Goal: Navigation & Orientation: Find specific page/section

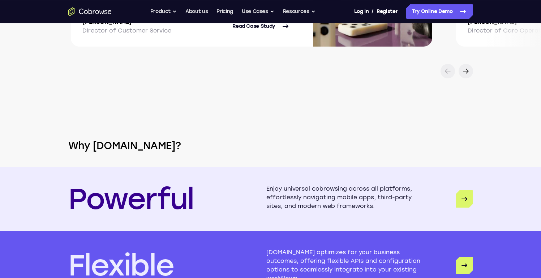
scroll to position [1545, 0]
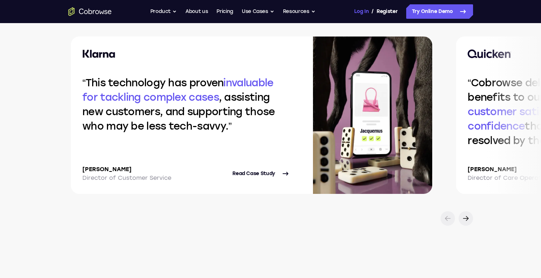
click at [359, 14] on link "Log In" at bounding box center [361, 11] width 14 height 14
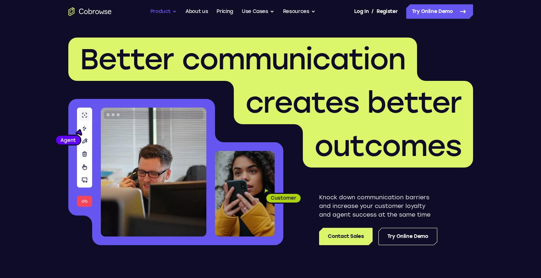
click at [174, 12] on button "Product" at bounding box center [163, 11] width 27 height 14
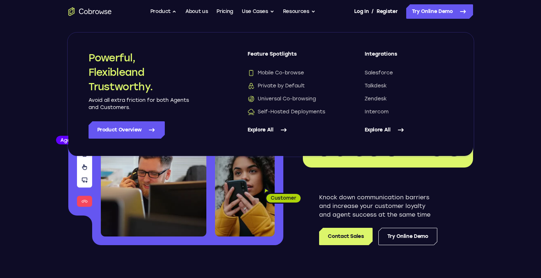
click at [273, 132] on link "Explore All" at bounding box center [292, 129] width 88 height 17
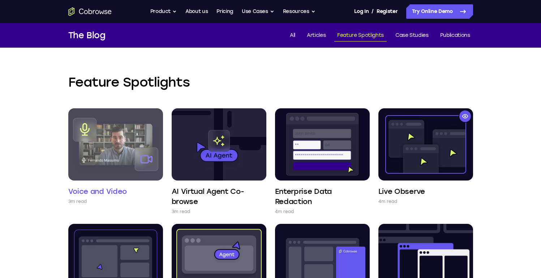
click at [129, 142] on img at bounding box center [115, 144] width 95 height 72
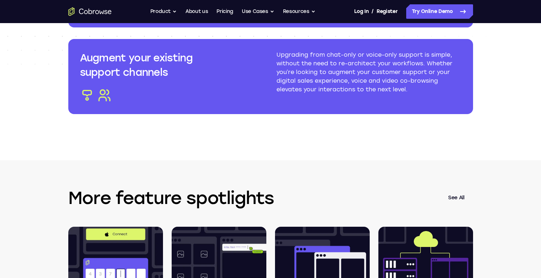
scroll to position [1140, 0]
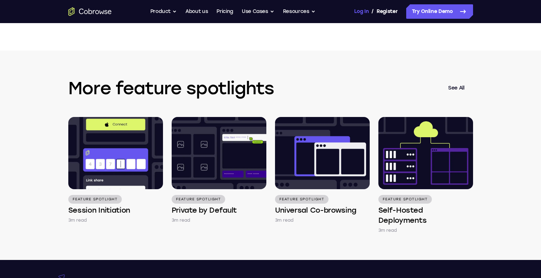
click at [356, 12] on link "Log In" at bounding box center [361, 11] width 14 height 14
